Goal: Navigation & Orientation: Find specific page/section

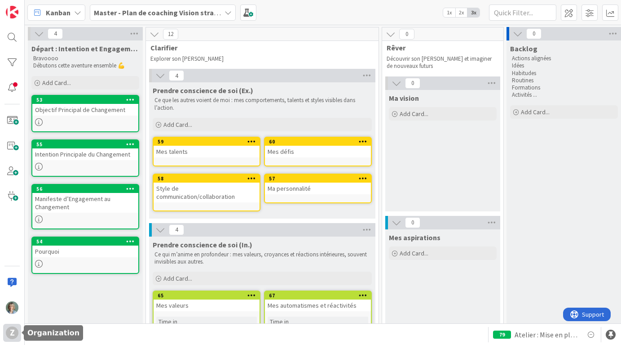
click at [6, 330] on div "Z" at bounding box center [12, 332] width 13 height 13
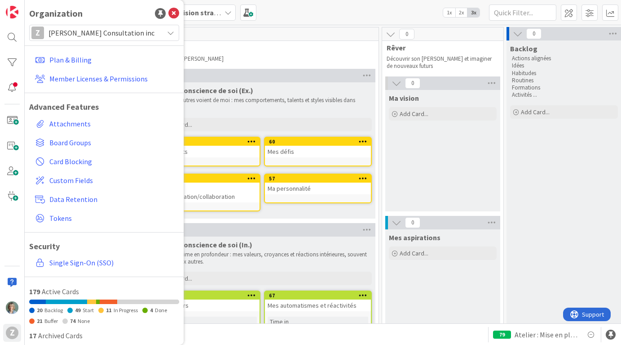
click at [167, 30] on icon at bounding box center [170, 32] width 7 height 7
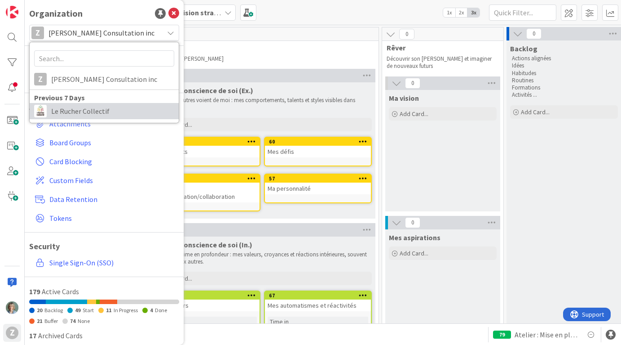
click at [79, 116] on span "Le Rucher Collectif" at bounding box center [112, 110] width 123 height 13
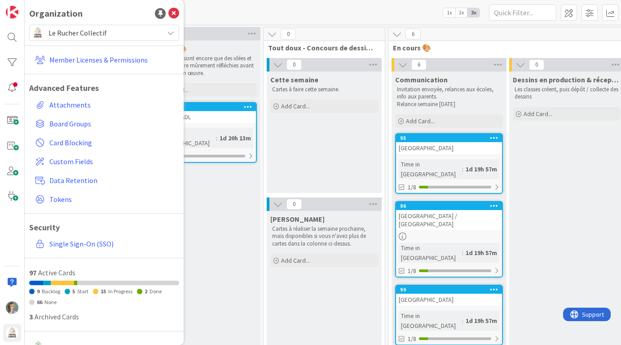
click at [215, 13] on div "Kanban Comité écoles 1x 2x 3x" at bounding box center [323, 12] width 597 height 25
